Goal: Information Seeking & Learning: Learn about a topic

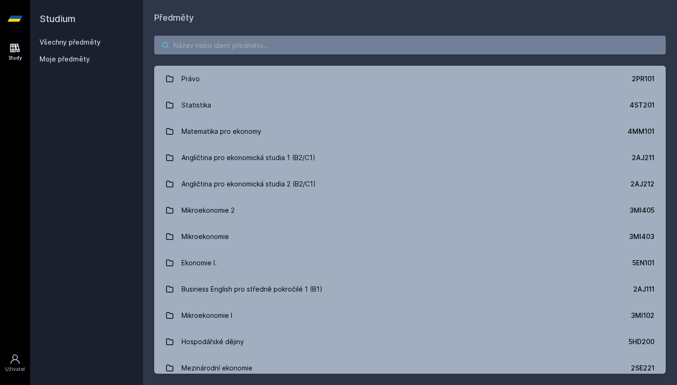
click at [364, 39] on input "search" at bounding box center [409, 45] width 511 height 19
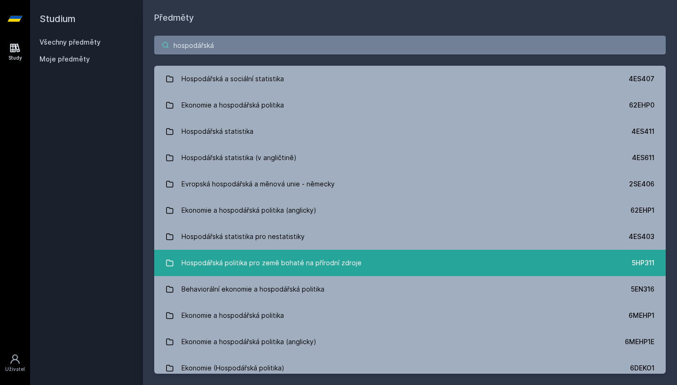
type input "hospodářská"
click at [356, 260] on div "Hospodářská politika pro země bohaté na přírodní zdroje" at bounding box center [271, 263] width 180 height 19
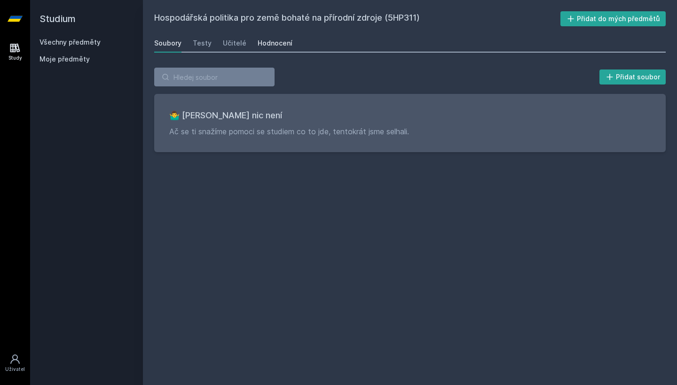
click at [276, 49] on link "Hodnocení" at bounding box center [275, 43] width 35 height 19
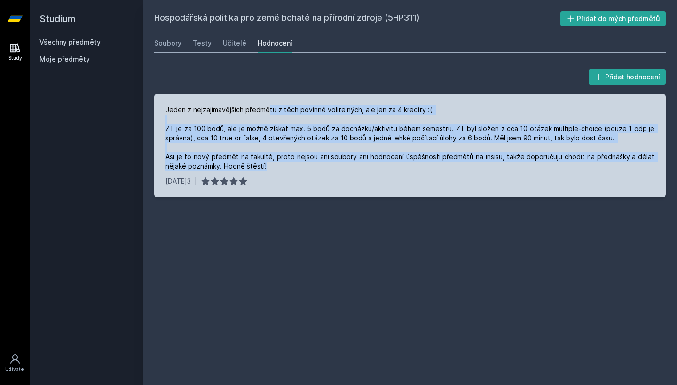
drag, startPoint x: 269, startPoint y: 111, endPoint x: 274, endPoint y: 172, distance: 61.8
click at [274, 172] on div "Jeden z nejzajímavějších předmětu z těch povinné volitelných, ale jen za 4 kred…" at bounding box center [409, 145] width 511 height 103
click at [278, 166] on div "Jeden z nejzajímavějších předmětu z těch povinné volitelných, ale jen za 4 kred…" at bounding box center [409, 138] width 489 height 66
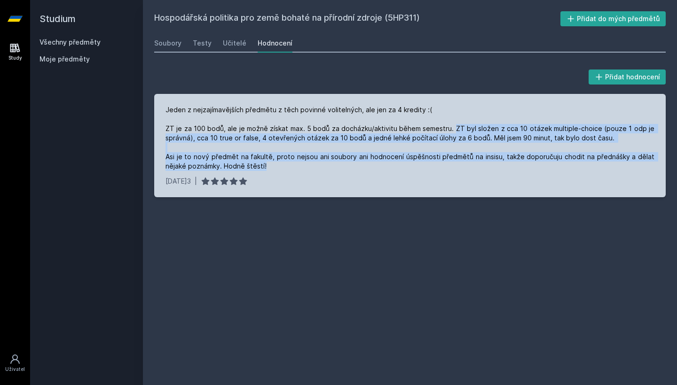
drag, startPoint x: 456, startPoint y: 127, endPoint x: 458, endPoint y: 173, distance: 46.1
click at [458, 173] on div "Jeden z nejzajímavějších předmětu z těch povinné volitelných, ale jen za 4 kred…" at bounding box center [409, 145] width 511 height 103
click at [459, 165] on div "Jeden z nejzajímavějších předmětu z těch povinné volitelných, ale jen za 4 kred…" at bounding box center [409, 138] width 489 height 66
drag, startPoint x: 459, startPoint y: 166, endPoint x: 457, endPoint y: 125, distance: 40.5
click at [457, 125] on div "Jeden z nejzajímavějších předmětu z těch povinné volitelných, ale jen za 4 kred…" at bounding box center [409, 138] width 489 height 66
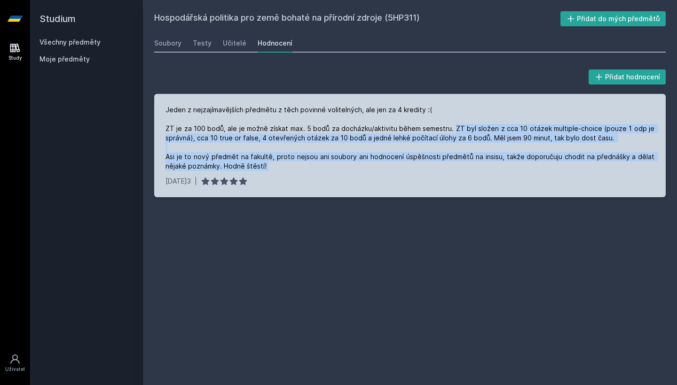
click at [457, 125] on div "Jeden z nejzajímavějších předmětu z těch povinné volitelných, ale jen za 4 kred…" at bounding box center [409, 138] width 489 height 66
drag, startPoint x: 457, startPoint y: 125, endPoint x: 453, endPoint y: 172, distance: 46.7
click at [453, 172] on div "Jeden z nejzajímavějších předmětu z těch povinné volitelných, ale jen za 4 kred…" at bounding box center [409, 145] width 511 height 103
drag, startPoint x: 455, startPoint y: 170, endPoint x: 457, endPoint y: 126, distance: 43.7
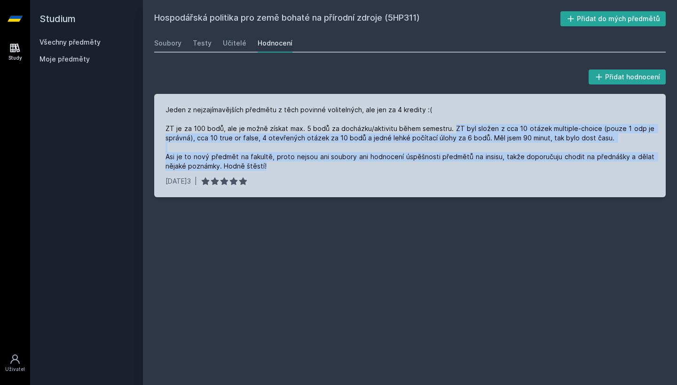
click at [457, 126] on div "Jeden z nejzajímavějších předmětu z těch povinné volitelných, ale jen za 4 kred…" at bounding box center [409, 138] width 489 height 66
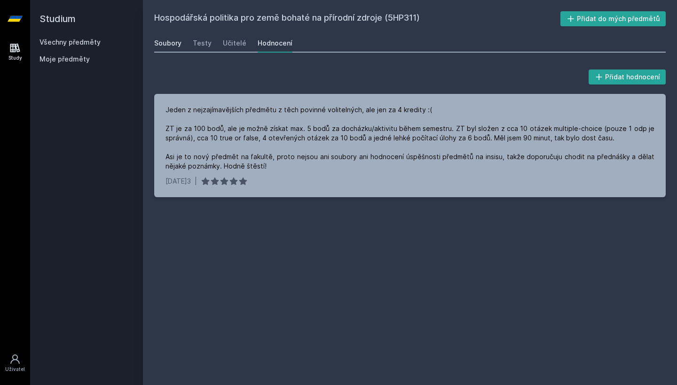
click at [166, 47] on div "Soubory" at bounding box center [167, 43] width 27 height 9
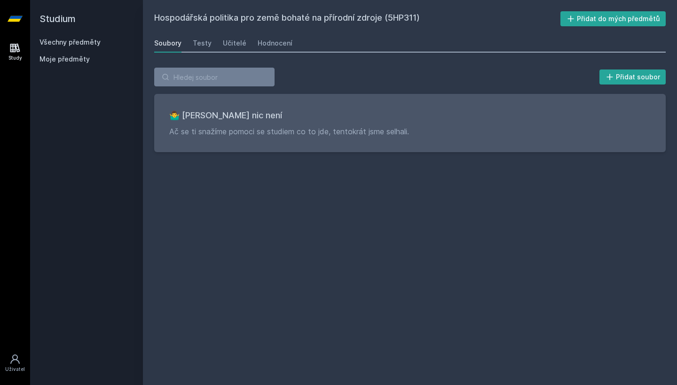
click at [64, 46] on div "Všechny předměty" at bounding box center [86, 42] width 94 height 9
click at [69, 43] on link "Všechny předměty" at bounding box center [69, 42] width 61 height 8
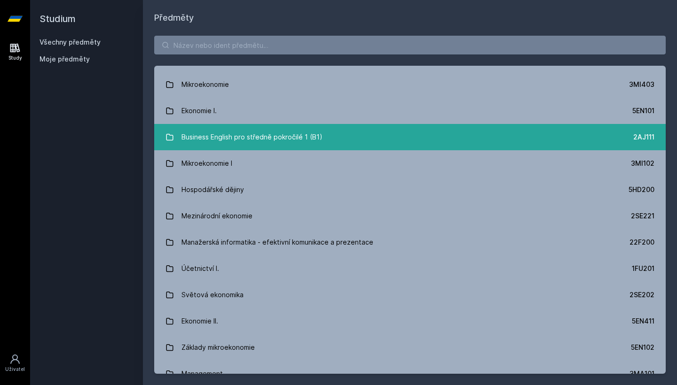
scroll to position [153, 0]
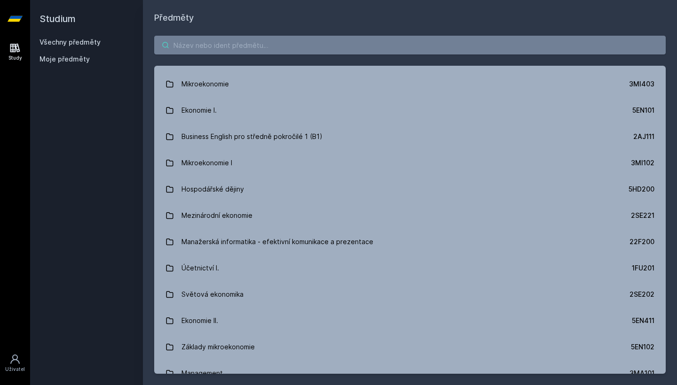
click at [326, 40] on input "search" at bounding box center [409, 45] width 511 height 19
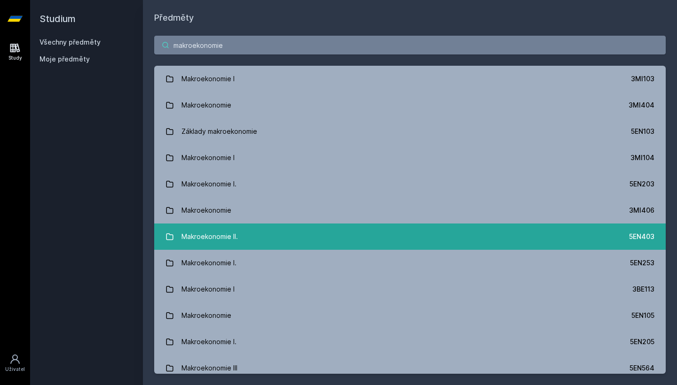
type input "makroekonomie"
click at [283, 244] on link "Makroekonomie II. 5EN403" at bounding box center [409, 237] width 511 height 26
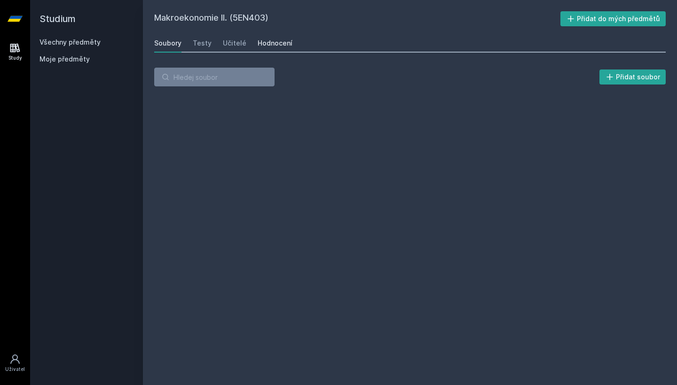
click at [265, 46] on div "Hodnocení" at bounding box center [275, 43] width 35 height 9
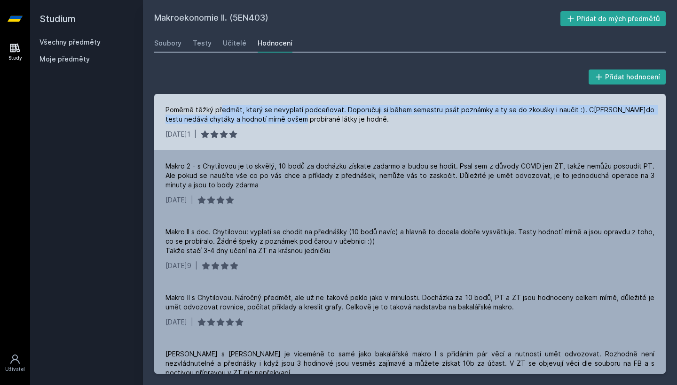
drag, startPoint x: 223, startPoint y: 106, endPoint x: 300, endPoint y: 118, distance: 78.0
click at [300, 118] on div "Poměrně těžký předmět, který se nevyplatí podceňovat. Doporučuji si během semes…" at bounding box center [409, 114] width 489 height 19
drag, startPoint x: 272, startPoint y: 110, endPoint x: 309, endPoint y: 115, distance: 37.9
click at [311, 115] on div "Poměrně těžký předmět, který se nevyplatí podceňovat. Doporučuji si během semes…" at bounding box center [409, 114] width 489 height 19
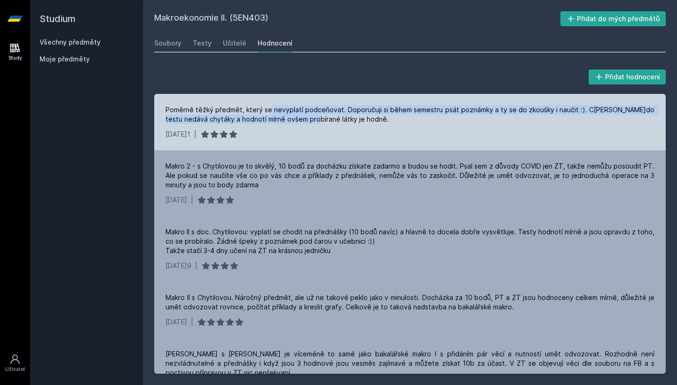
click at [309, 115] on div "Poměrně těžký předmět, který se nevyplatí podceňovat. Doporučuji si během semes…" at bounding box center [409, 114] width 489 height 19
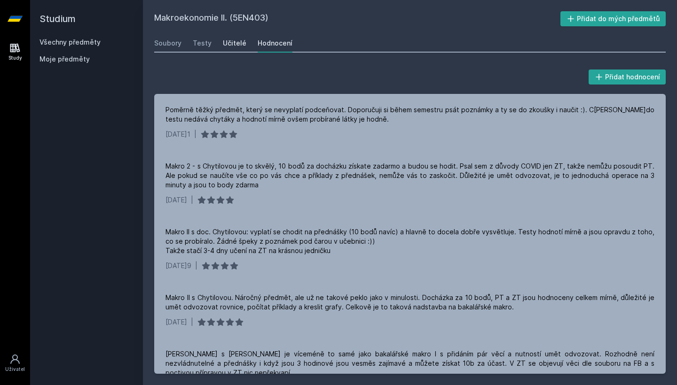
click at [236, 39] on div "Učitelé" at bounding box center [234, 43] width 23 height 9
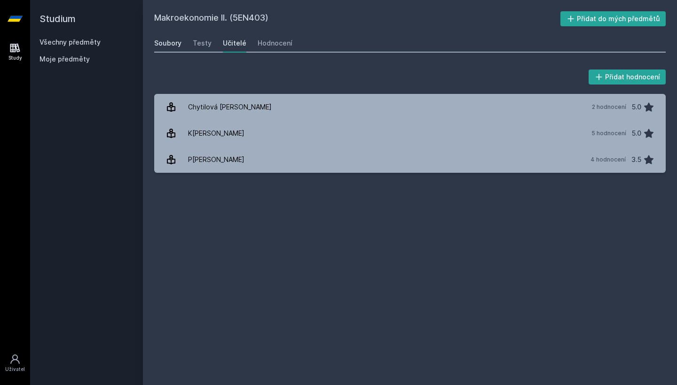
click at [168, 46] on div "Soubory" at bounding box center [167, 43] width 27 height 9
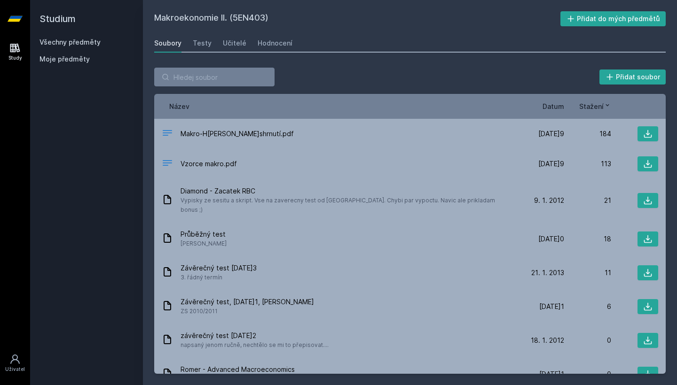
click at [191, 38] on div "Soubory Testy Učitelé Hodnocení" at bounding box center [409, 43] width 511 height 19
click at [197, 40] on div "Testy" at bounding box center [202, 43] width 19 height 9
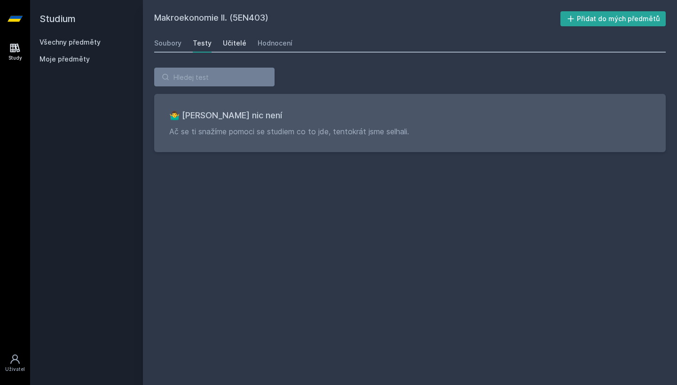
click at [223, 44] on div "Učitelé" at bounding box center [234, 43] width 23 height 9
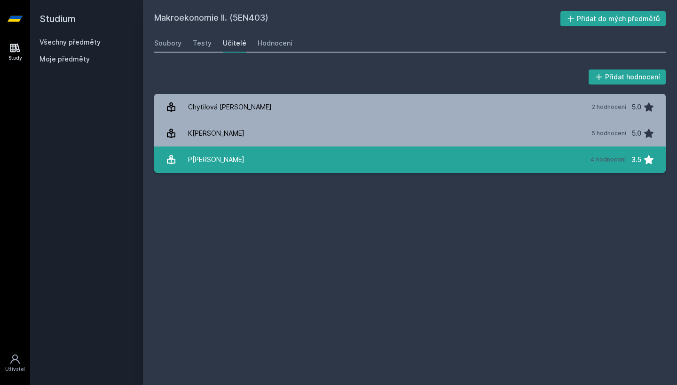
click at [244, 165] on link "P[PERSON_NAME] 4 hodnocení 3.5" at bounding box center [409, 160] width 511 height 26
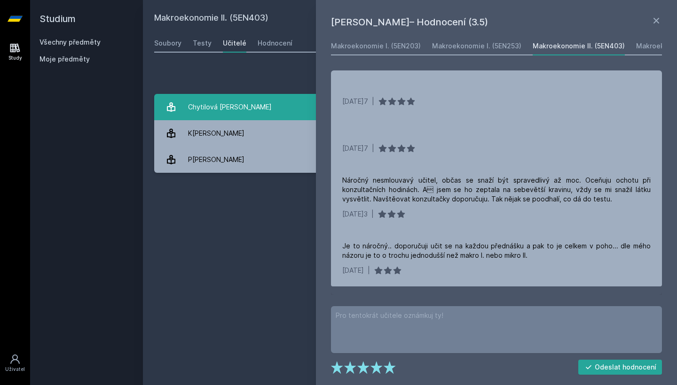
click at [295, 111] on link "C[PERSON_NAME] 2 hodnocení 5.0" at bounding box center [409, 107] width 511 height 26
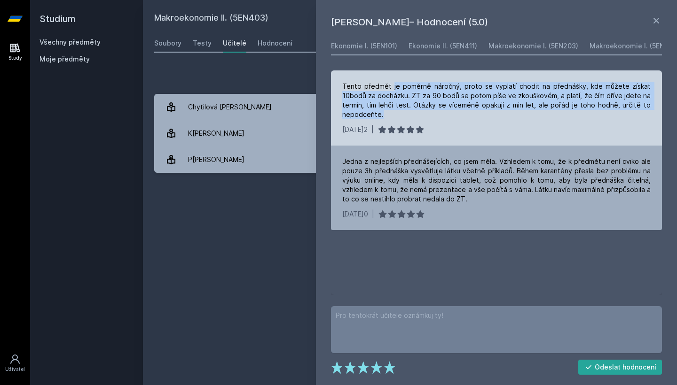
drag, startPoint x: 393, startPoint y: 82, endPoint x: 397, endPoint y: 119, distance: 37.8
click at [397, 119] on div "Tento předmět je poměrně náročný, proto se vyplatí chodit na přednášky, kde můž…" at bounding box center [496, 107] width 331 height 75
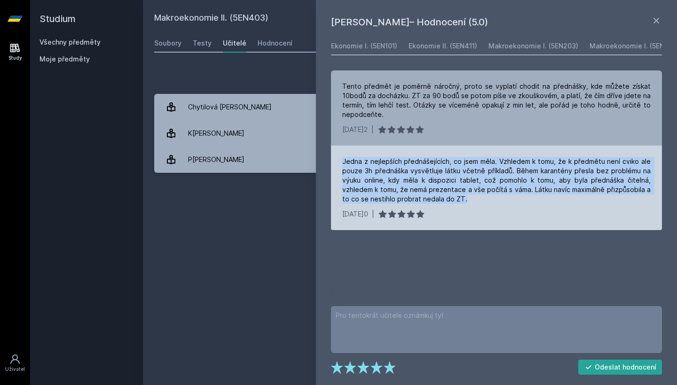
drag, startPoint x: 339, startPoint y: 158, endPoint x: 488, endPoint y: 204, distance: 156.4
click at [488, 204] on div "Jedna z nejlepších přednášejících, co jsem měla. Vzhledem k tomu, že k předmětu…" at bounding box center [496, 188] width 331 height 85
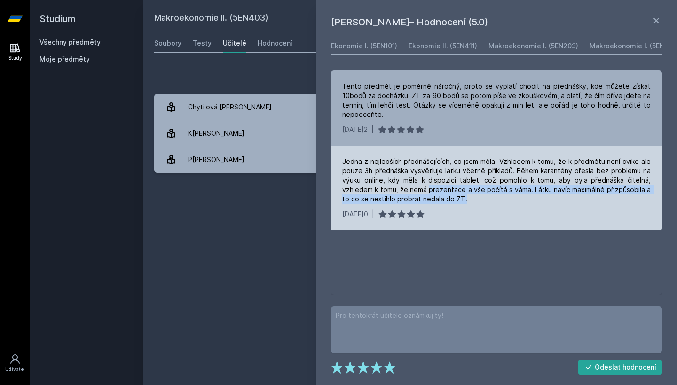
drag, startPoint x: 488, startPoint y: 204, endPoint x: 429, endPoint y: 193, distance: 60.3
click at [429, 193] on div "Jedna z nejlepších přednášejících, co jsem měla. Vzhledem k tomu, že k předmětu…" at bounding box center [496, 188] width 331 height 85
click at [429, 193] on div "Jedna z nejlepších přednášejících, co jsem měla. Vzhledem k tomu, že k předmětu…" at bounding box center [496, 180] width 308 height 47
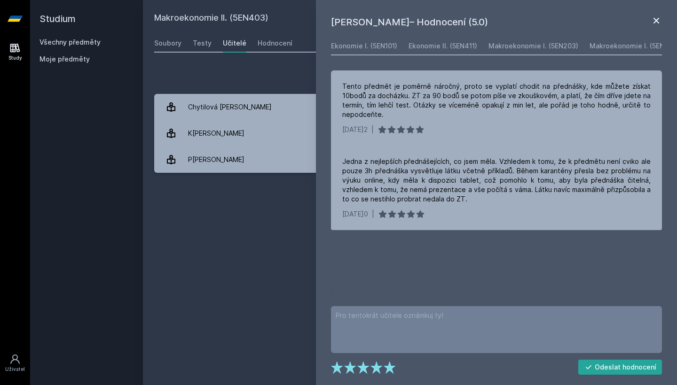
click at [659, 23] on icon at bounding box center [656, 21] width 6 height 6
